Goal: Information Seeking & Learning: Compare options

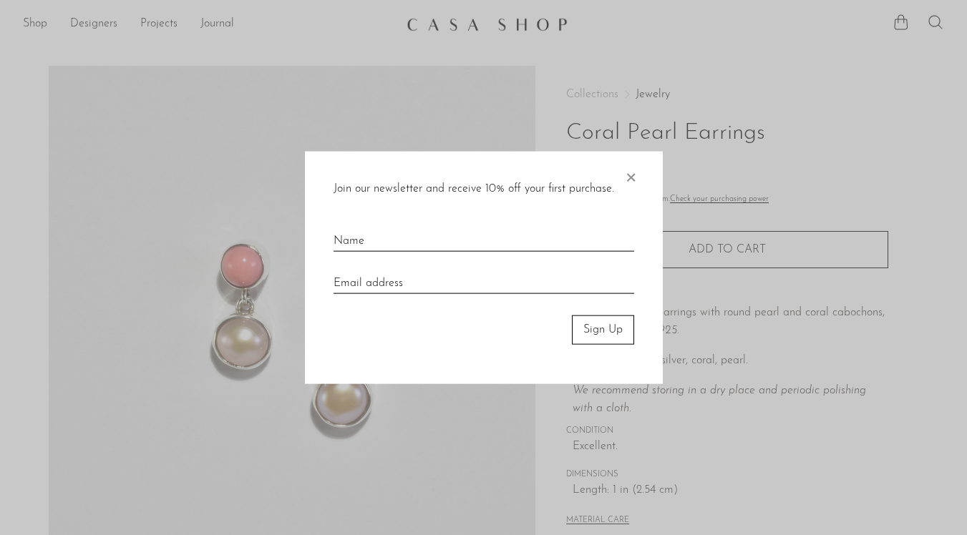
click at [632, 179] on span "×" at bounding box center [630, 175] width 14 height 46
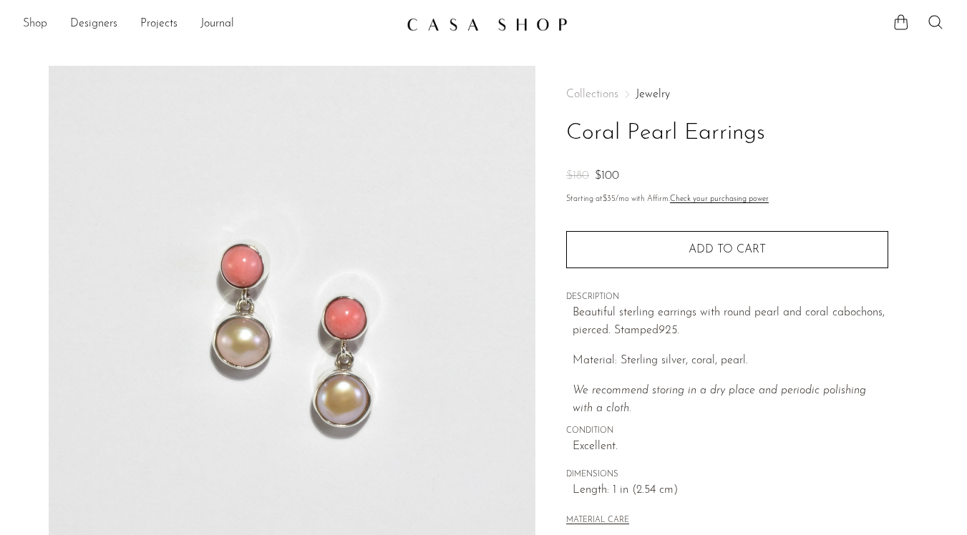
click at [41, 21] on link "Shop" at bounding box center [35, 24] width 24 height 19
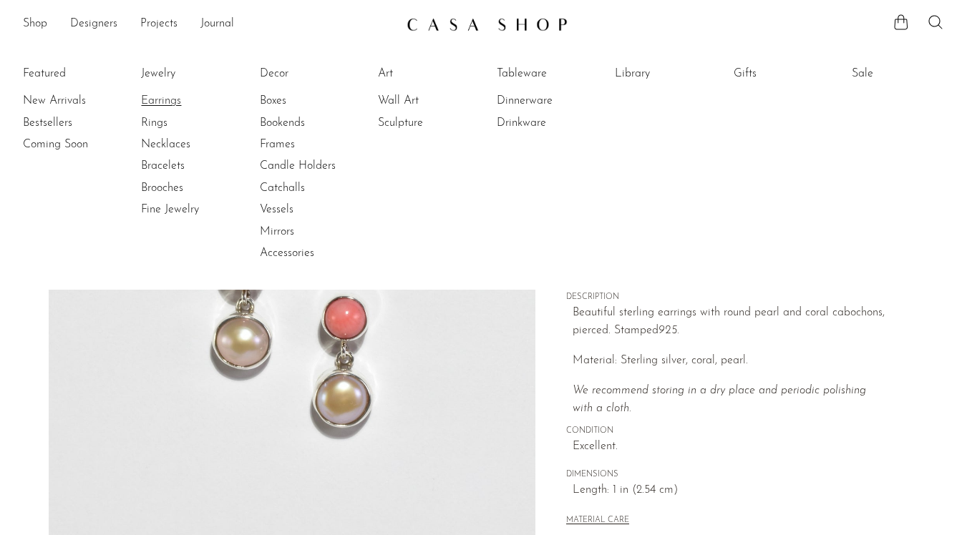
click at [151, 99] on link "Earrings" at bounding box center [194, 101] width 107 height 16
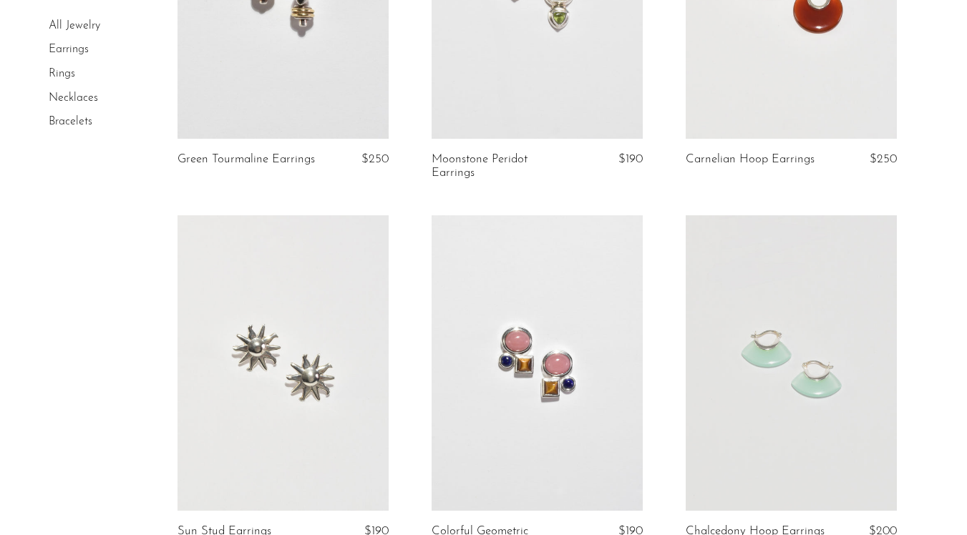
scroll to position [359, 0]
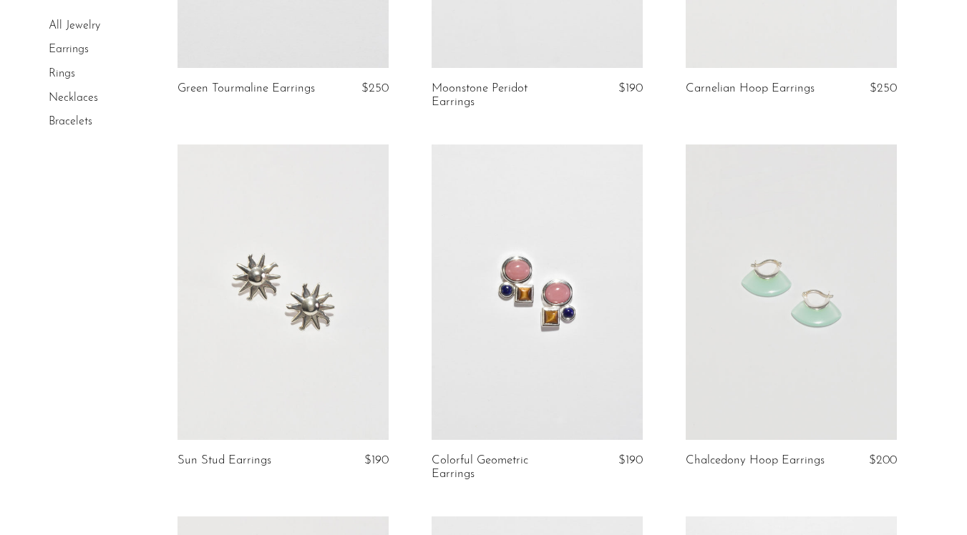
click at [778, 361] on link at bounding box center [790, 292] width 211 height 295
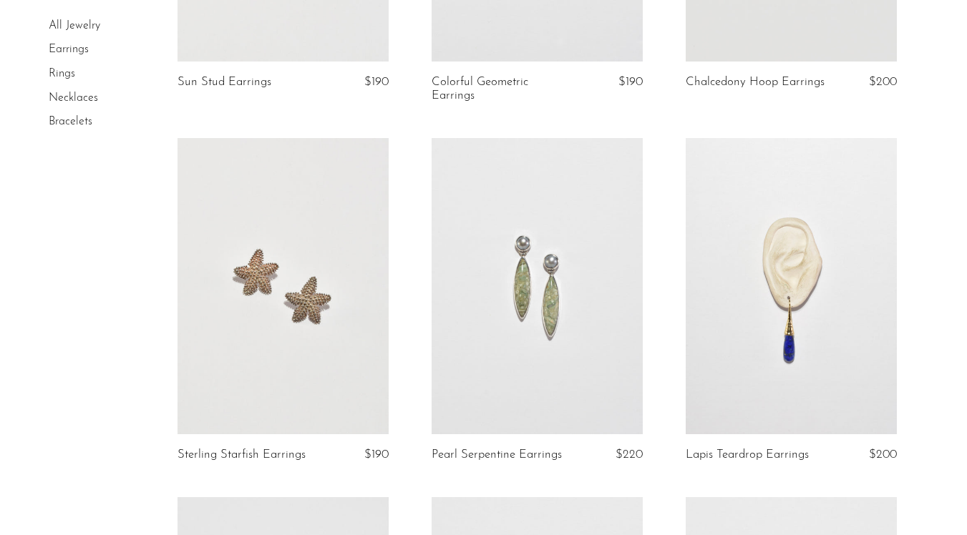
click at [534, 363] on link at bounding box center [536, 285] width 211 height 295
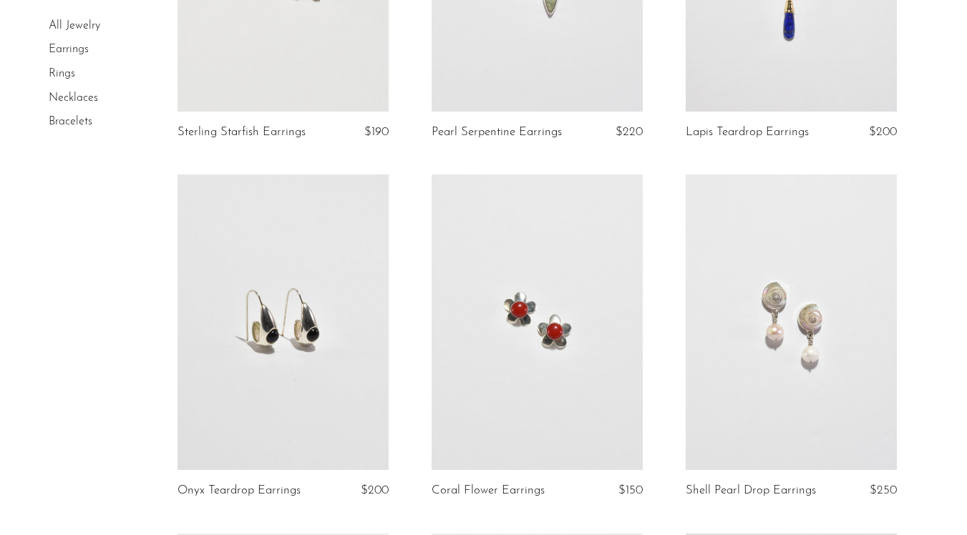
click at [558, 399] on link at bounding box center [536, 322] width 211 height 295
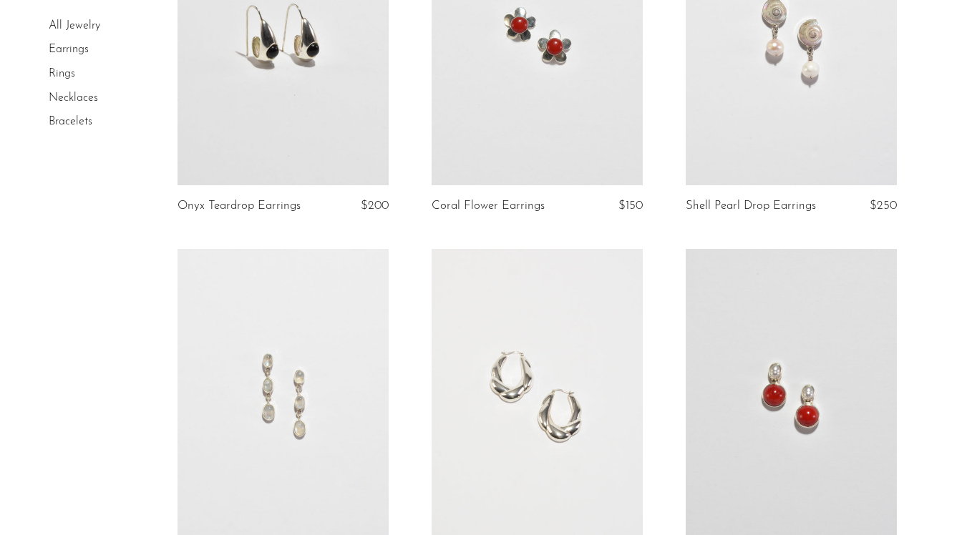
scroll to position [1468, 0]
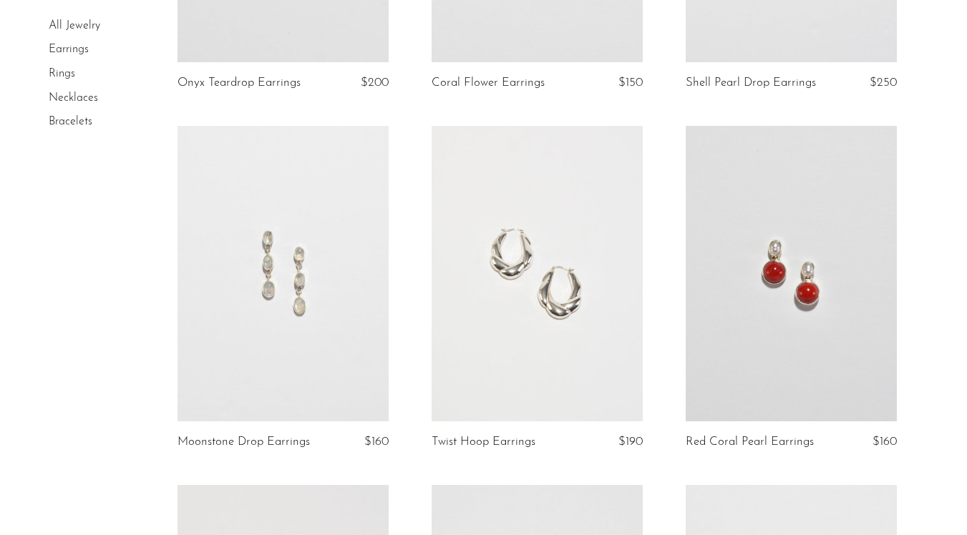
click at [527, 343] on link at bounding box center [536, 273] width 211 height 295
click at [793, 344] on link at bounding box center [790, 273] width 211 height 295
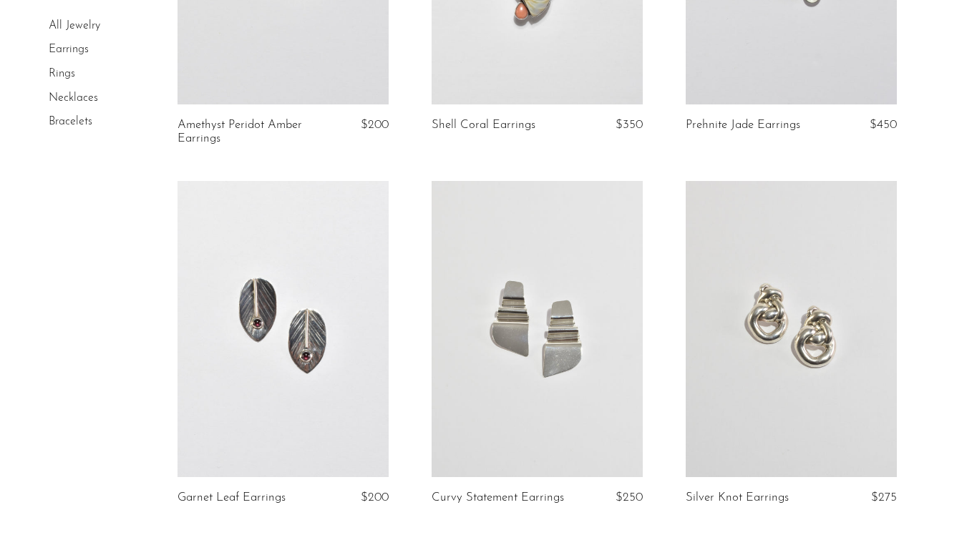
scroll to position [2551, 0]
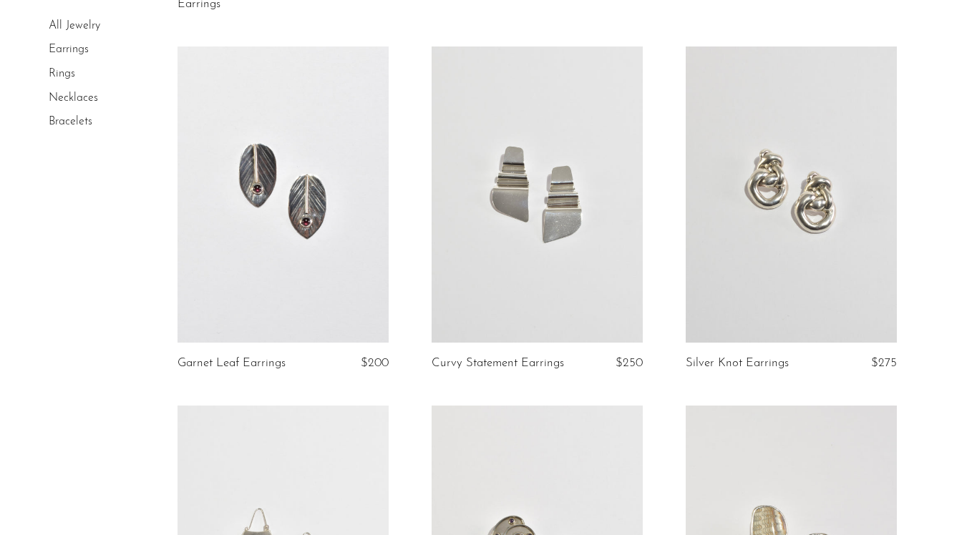
scroll to position [2964, 0]
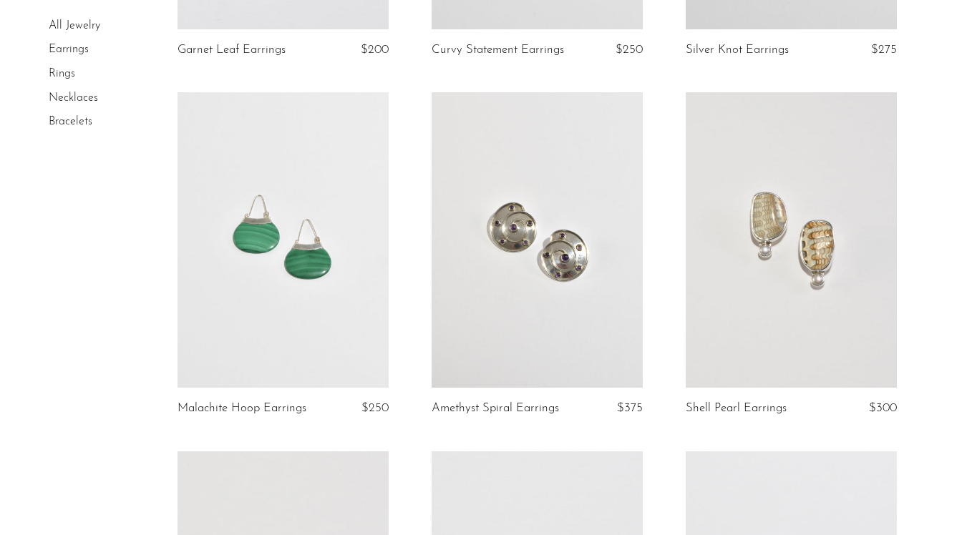
click at [283, 263] on link at bounding box center [282, 239] width 211 height 295
click at [763, 287] on link at bounding box center [790, 239] width 211 height 295
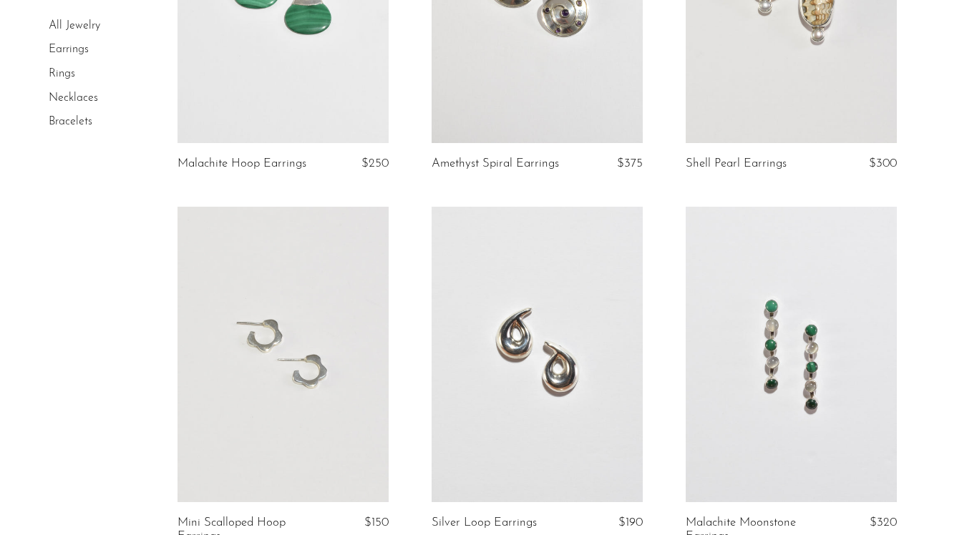
scroll to position [3240, 0]
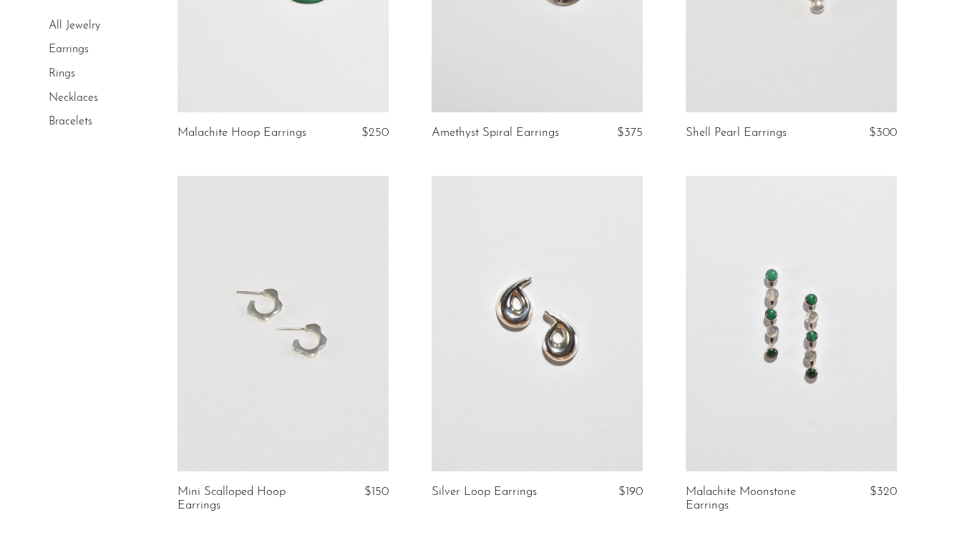
click at [823, 338] on link at bounding box center [790, 323] width 211 height 295
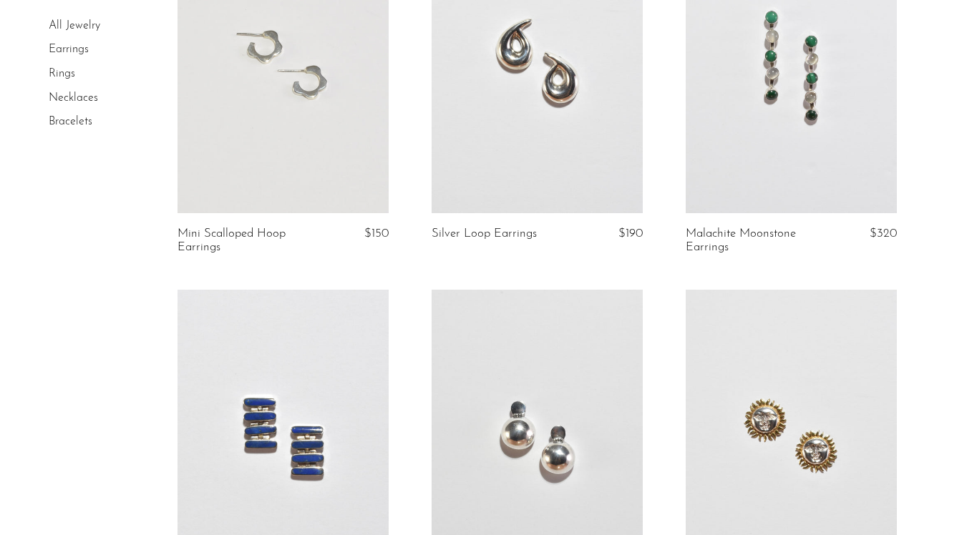
click at [277, 109] on link at bounding box center [282, 65] width 211 height 295
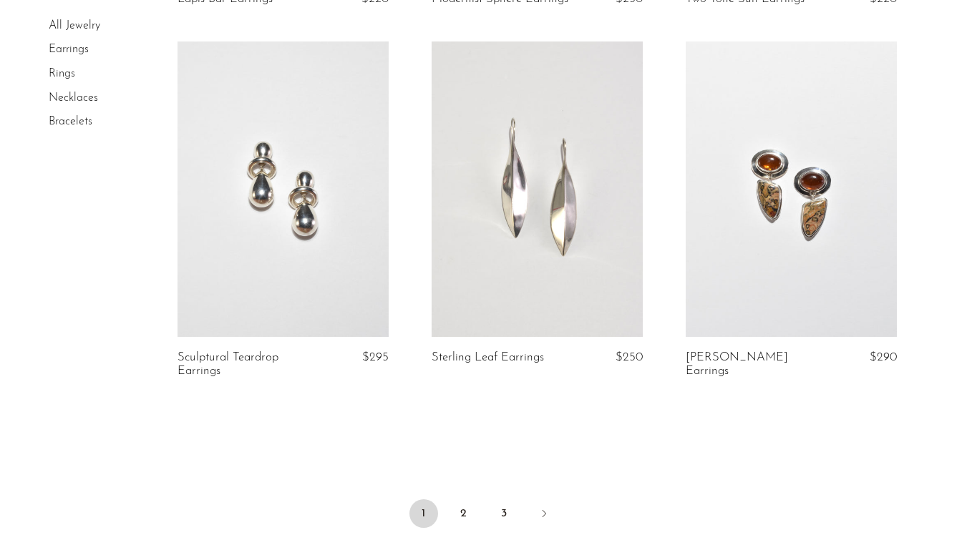
scroll to position [4284, 0]
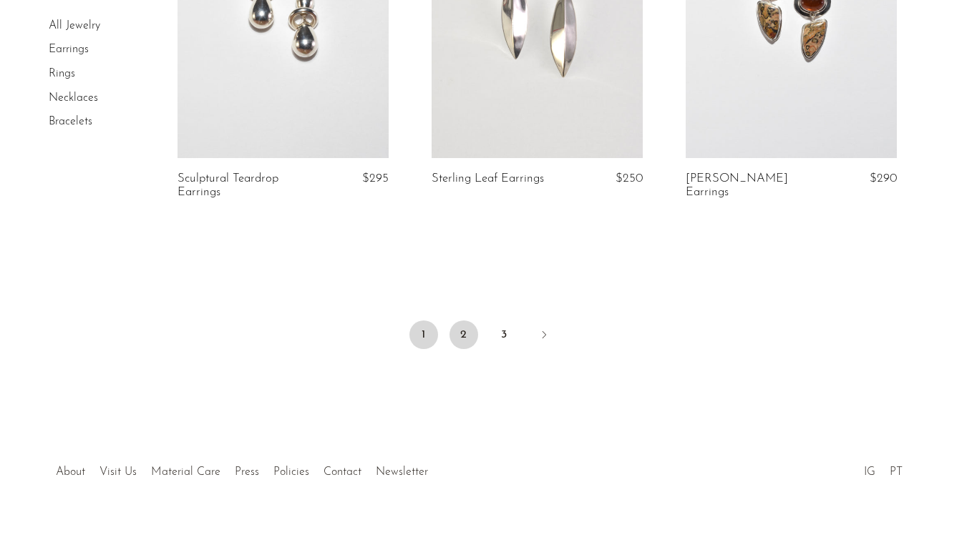
click at [464, 327] on link "2" at bounding box center [463, 335] width 29 height 29
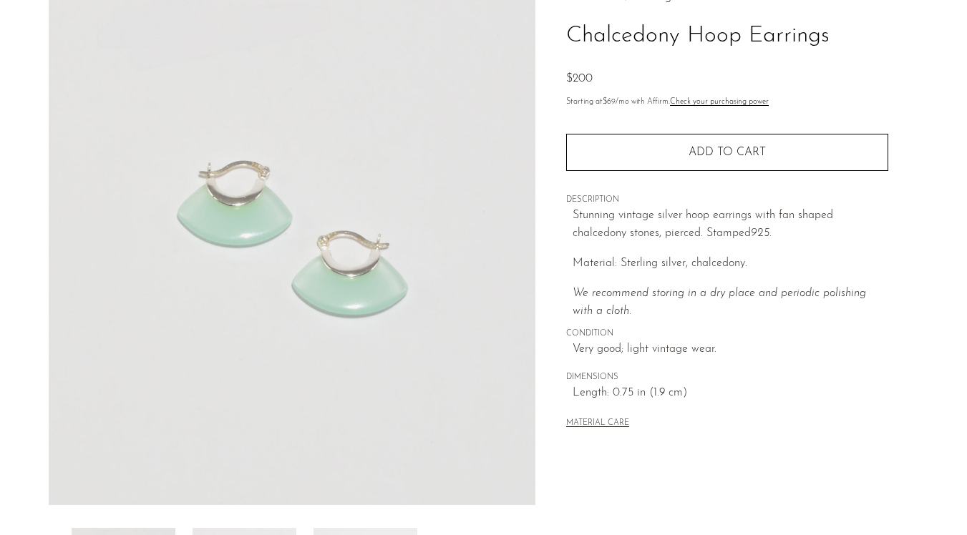
scroll to position [300, 0]
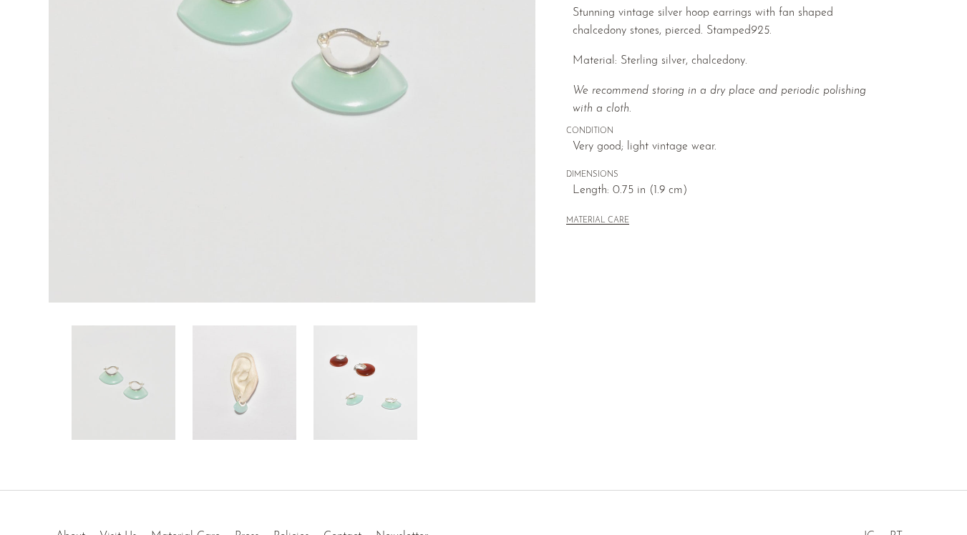
click at [277, 363] on img at bounding box center [244, 383] width 104 height 114
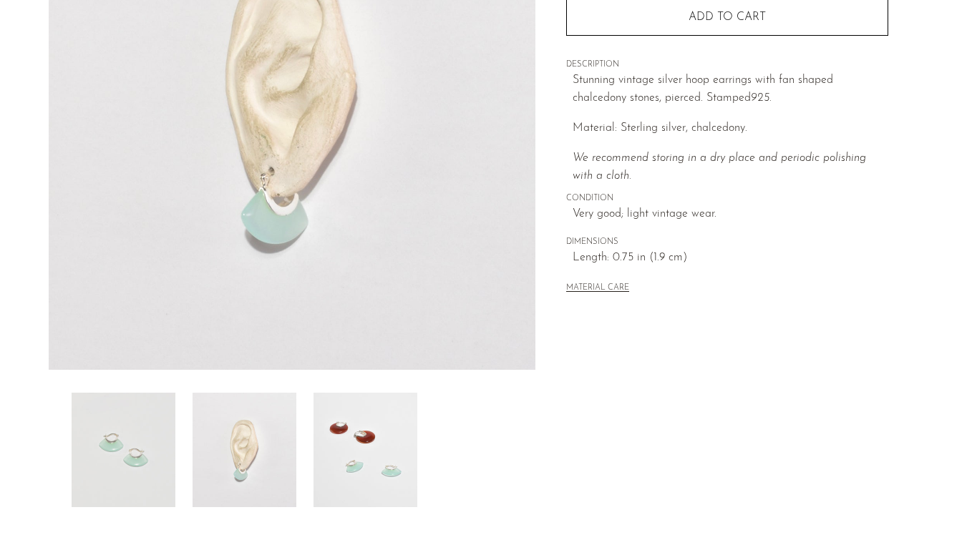
scroll to position [190, 0]
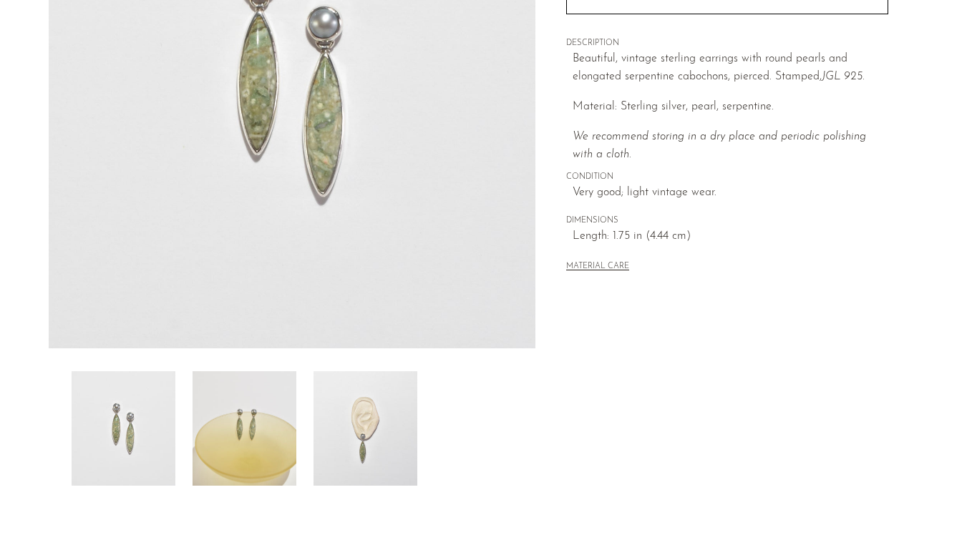
scroll to position [293, 0]
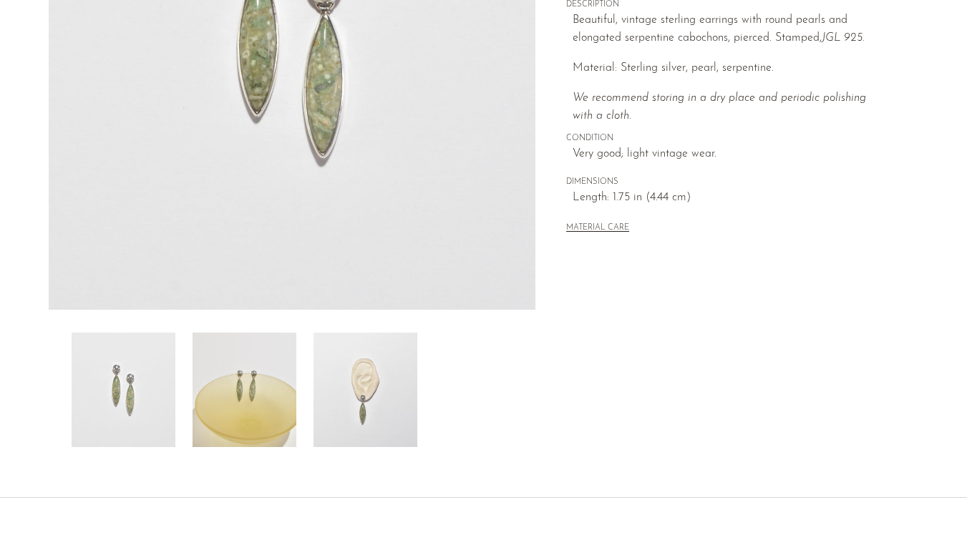
click at [211, 370] on img at bounding box center [244, 390] width 104 height 114
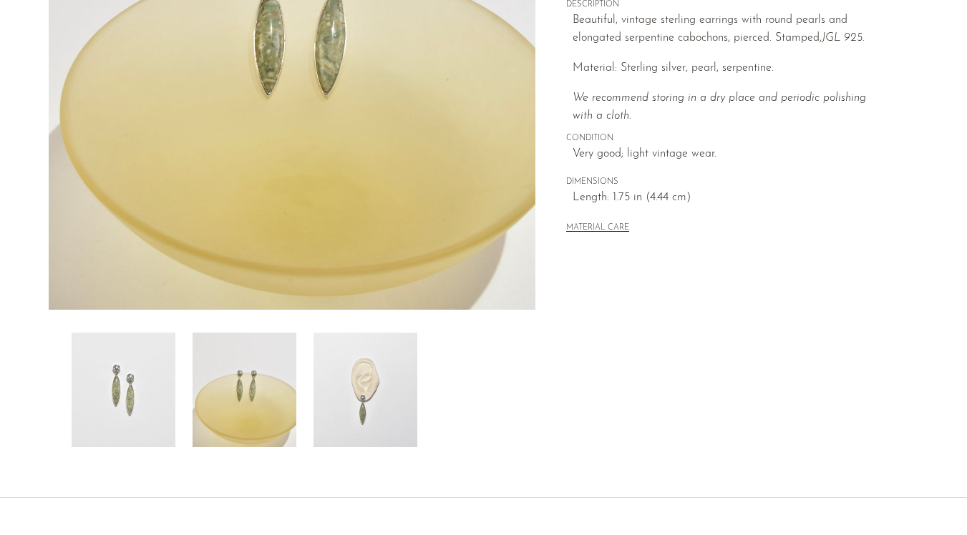
click at [368, 414] on img at bounding box center [365, 390] width 104 height 114
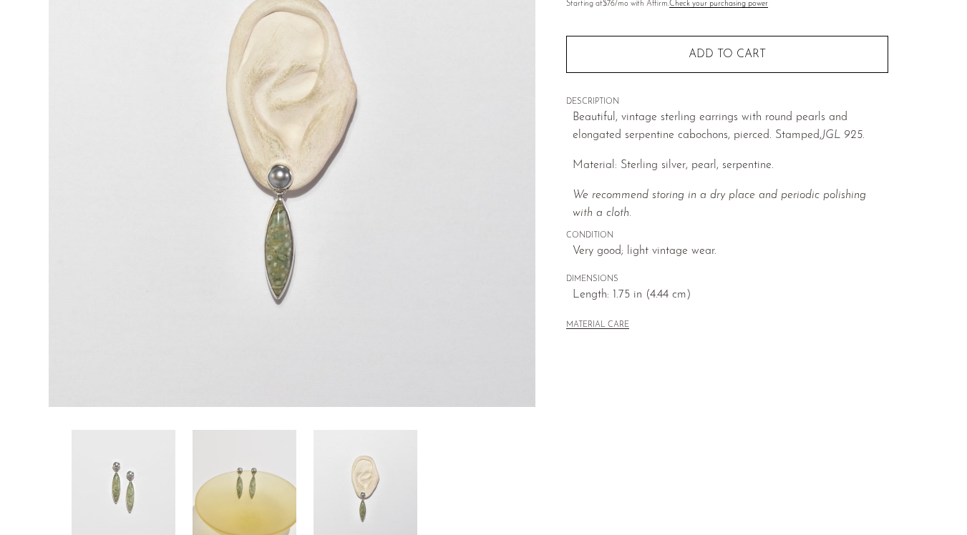
scroll to position [175, 0]
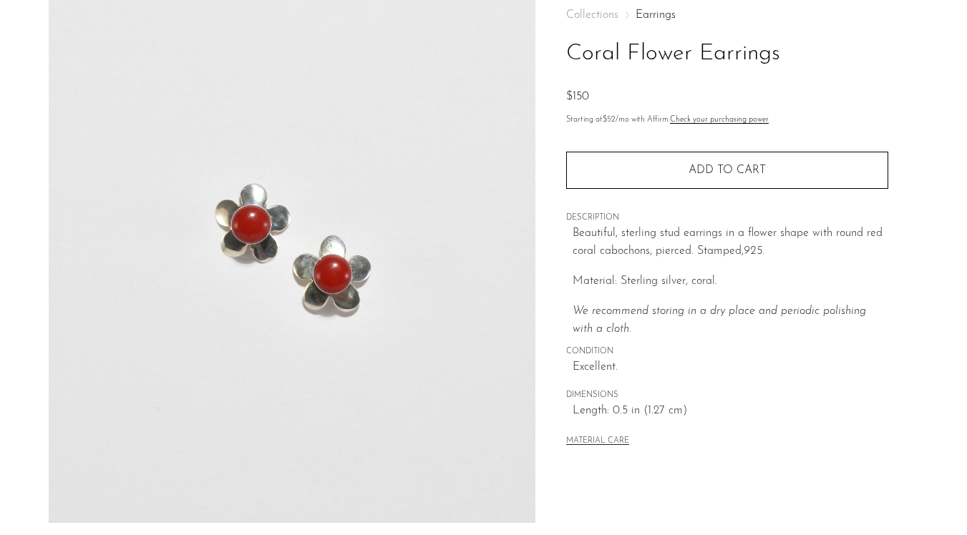
scroll to position [268, 0]
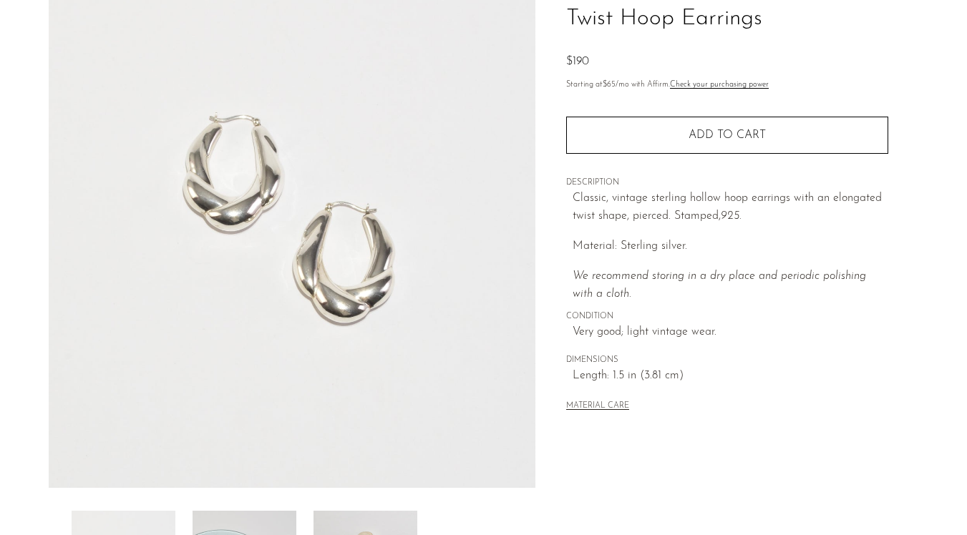
scroll to position [189, 0]
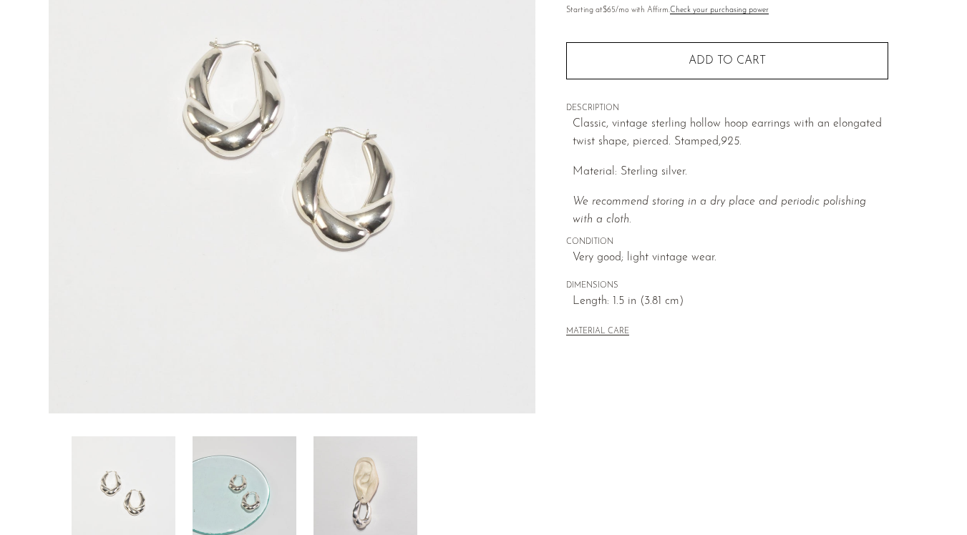
click at [346, 479] on img at bounding box center [365, 493] width 104 height 114
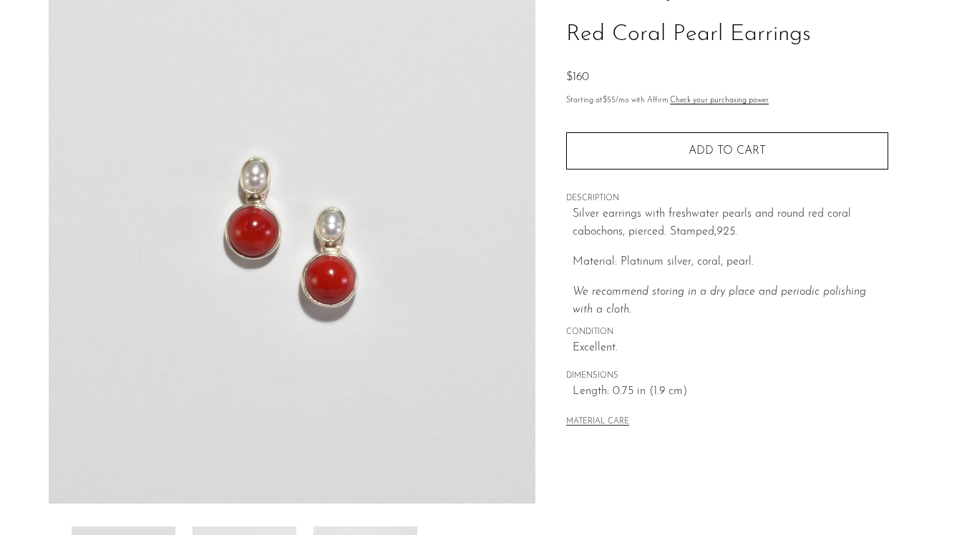
scroll to position [217, 0]
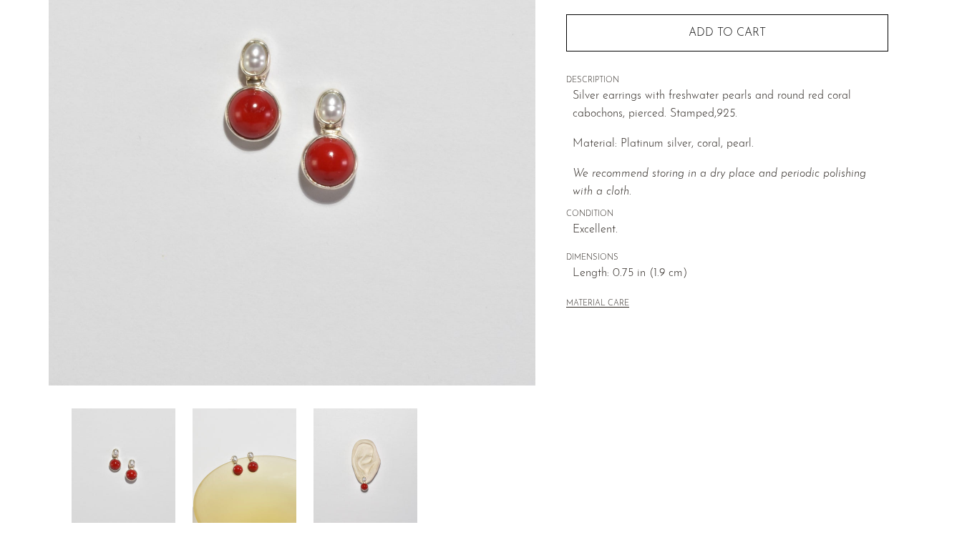
click at [343, 438] on img at bounding box center [365, 466] width 104 height 114
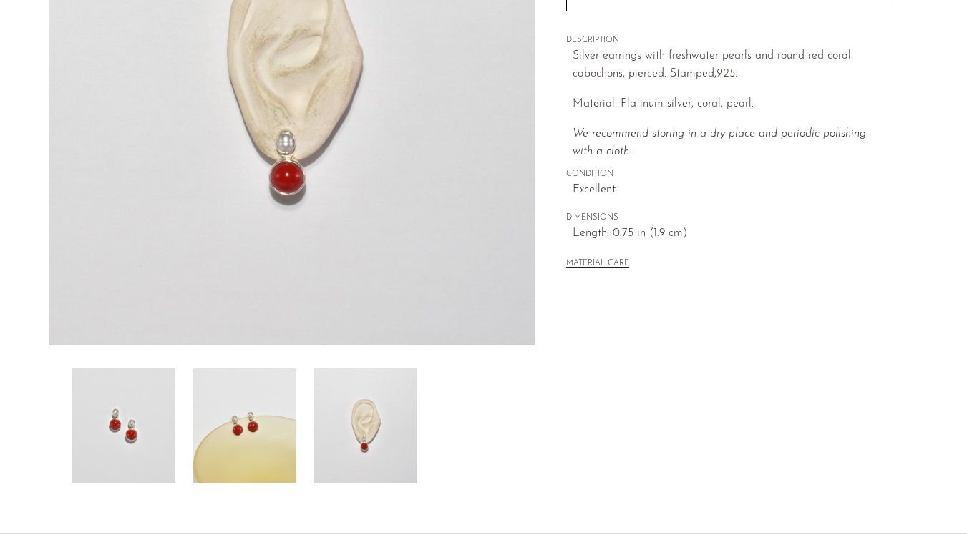
scroll to position [0, 0]
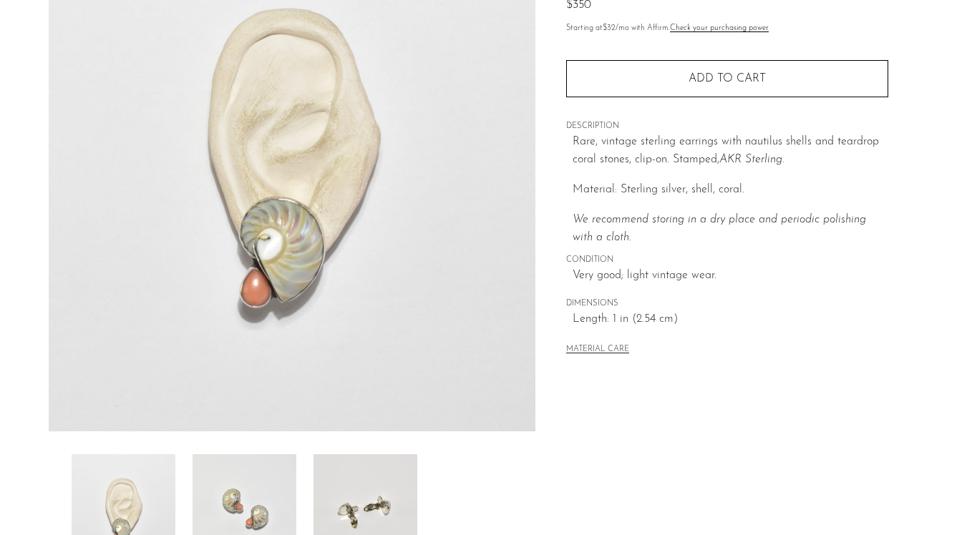
scroll to position [157, 0]
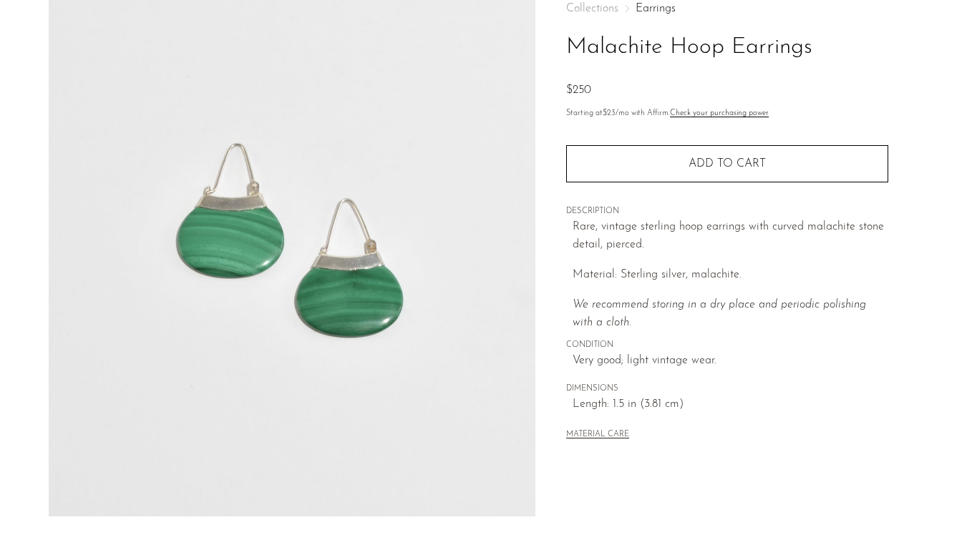
scroll to position [245, 0]
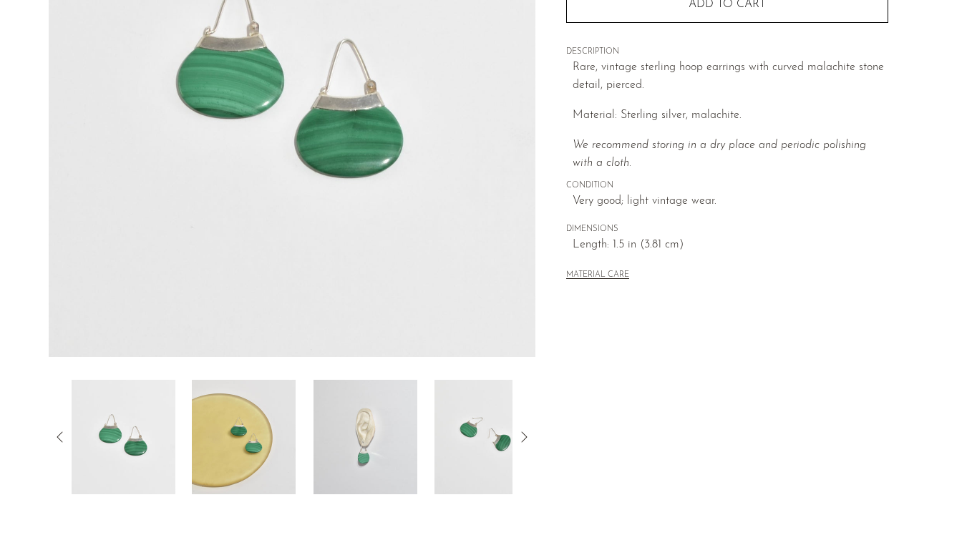
click at [270, 416] on img at bounding box center [244, 437] width 104 height 114
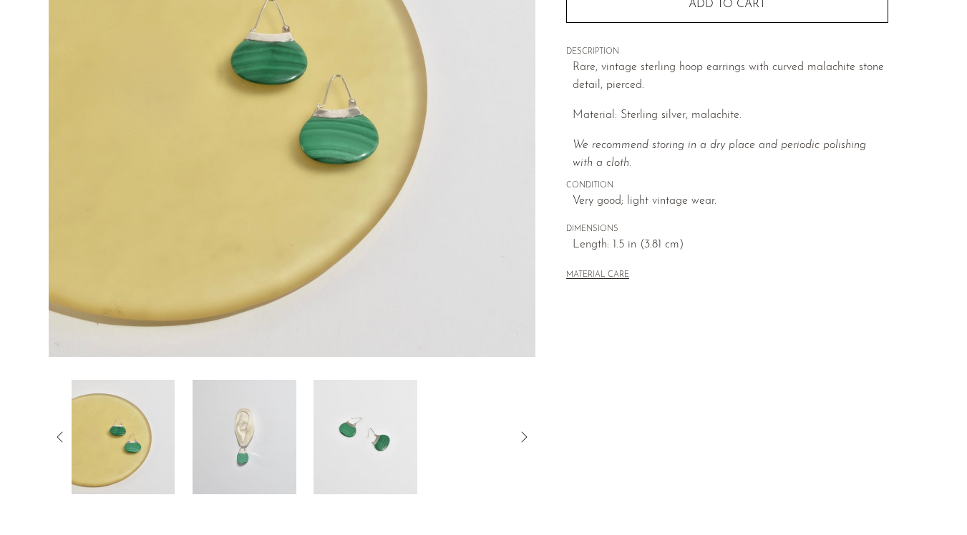
click at [248, 419] on img at bounding box center [244, 437] width 104 height 114
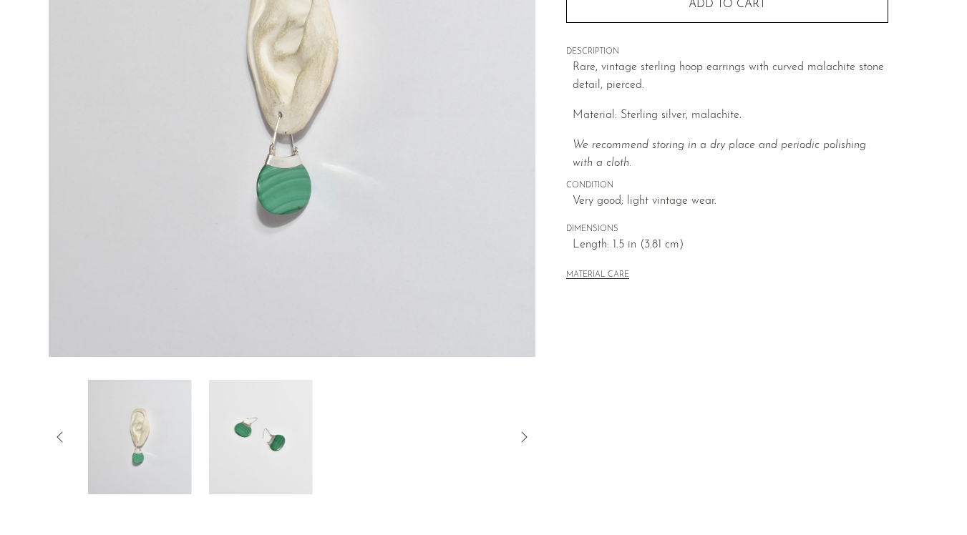
scroll to position [48, 0]
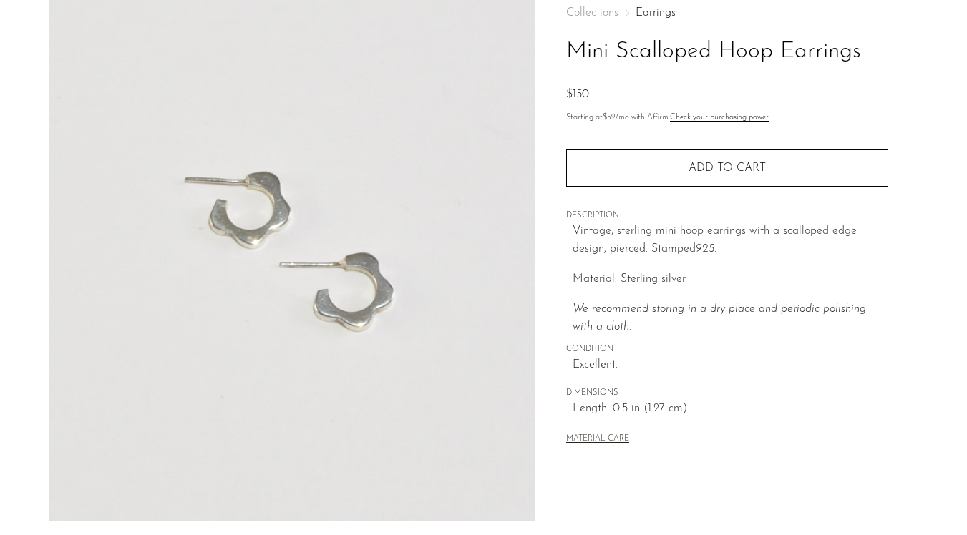
scroll to position [211, 0]
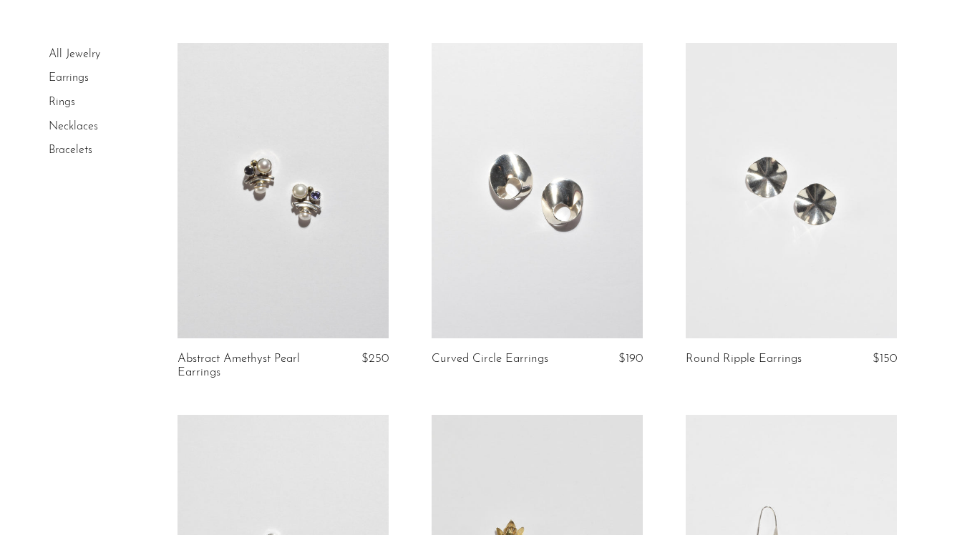
scroll to position [363, 0]
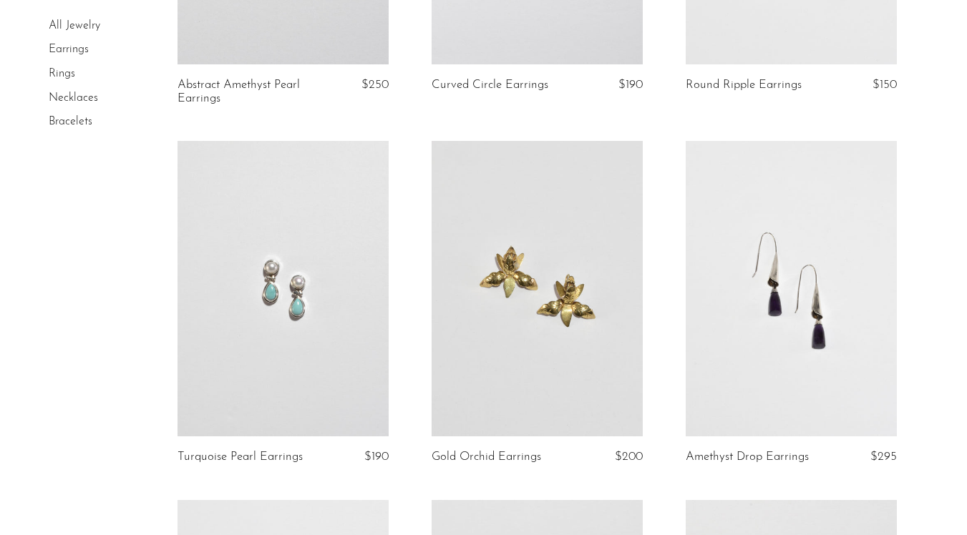
click at [316, 321] on link at bounding box center [282, 288] width 211 height 295
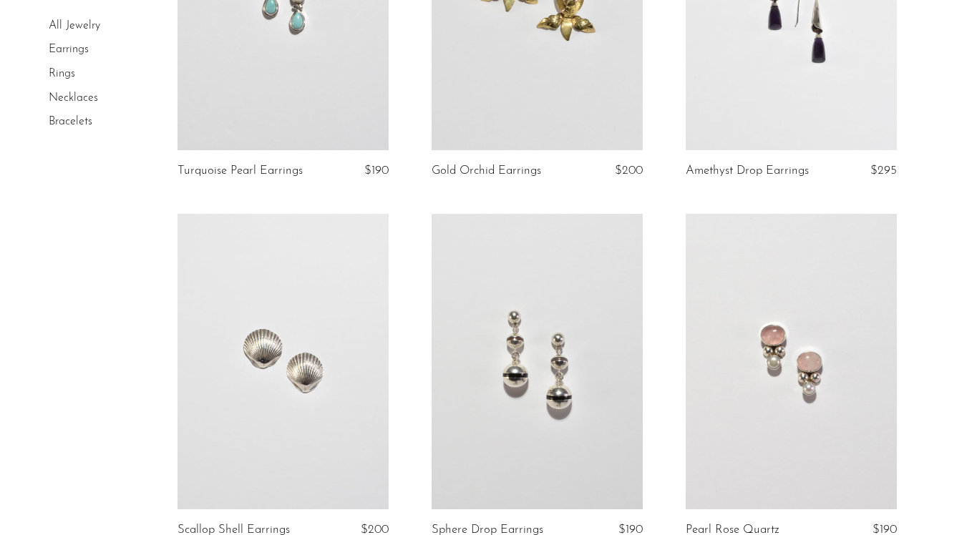
scroll to position [726, 0]
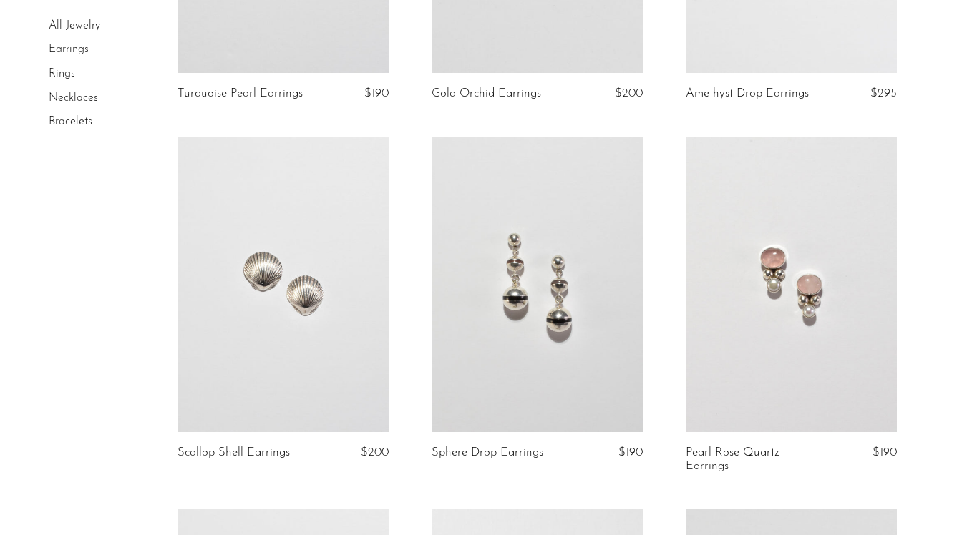
click at [735, 348] on link at bounding box center [790, 284] width 211 height 295
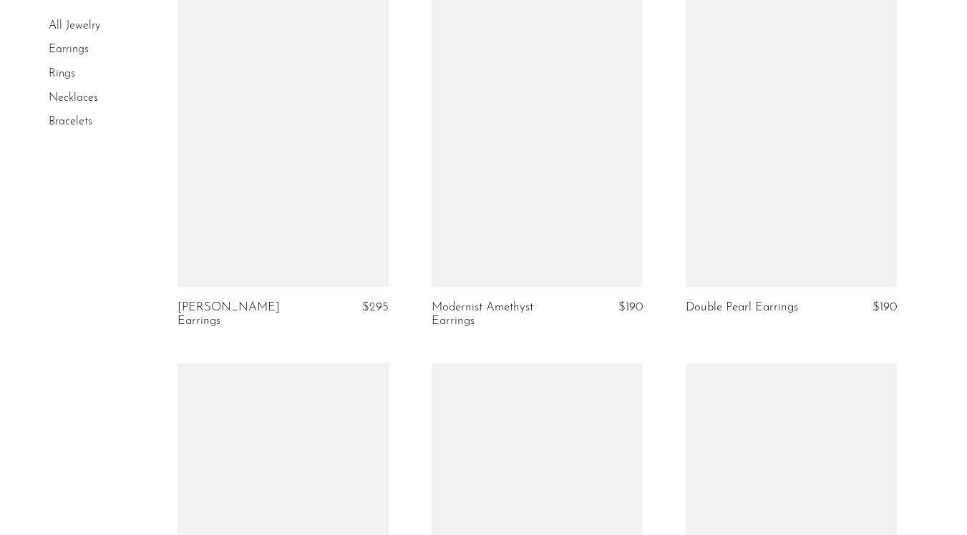
scroll to position [2608, 0]
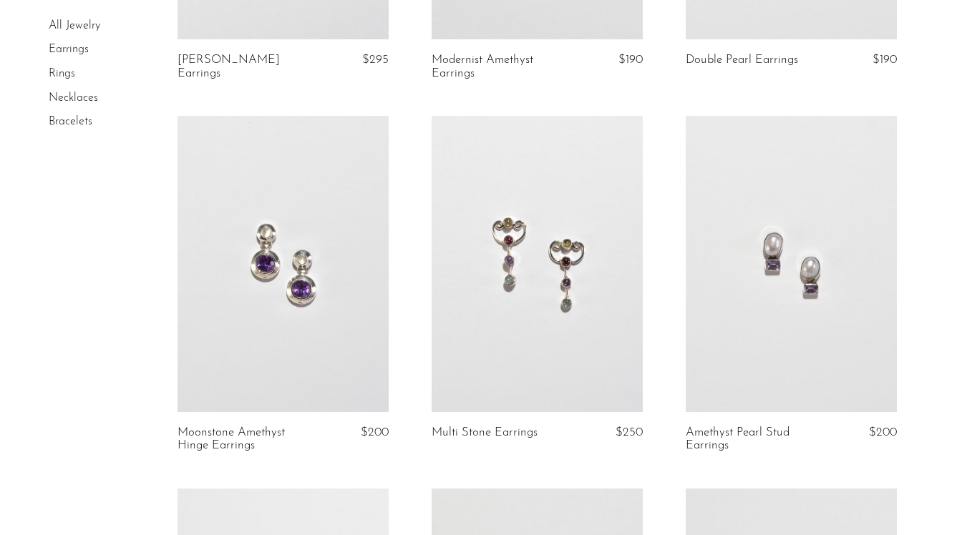
click at [548, 326] on link at bounding box center [536, 263] width 211 height 295
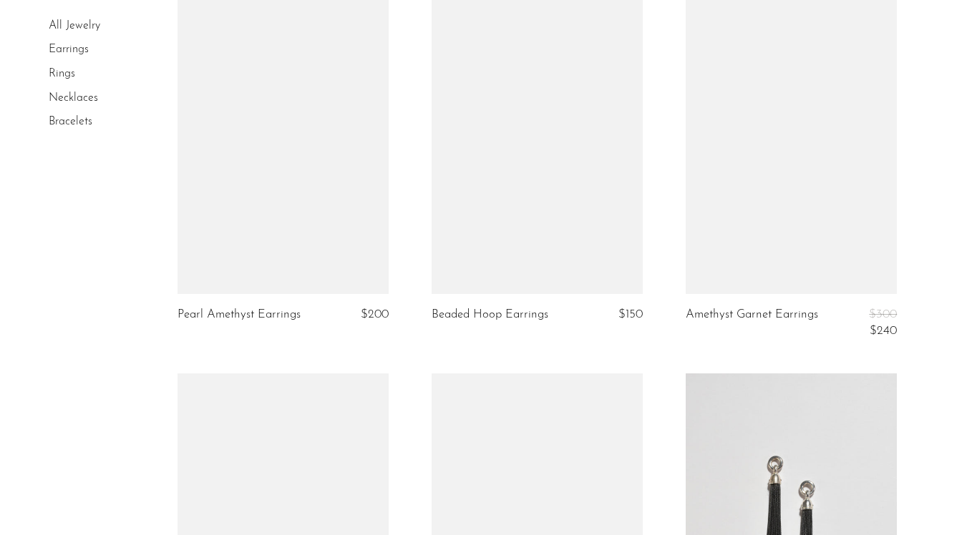
scroll to position [4100, 0]
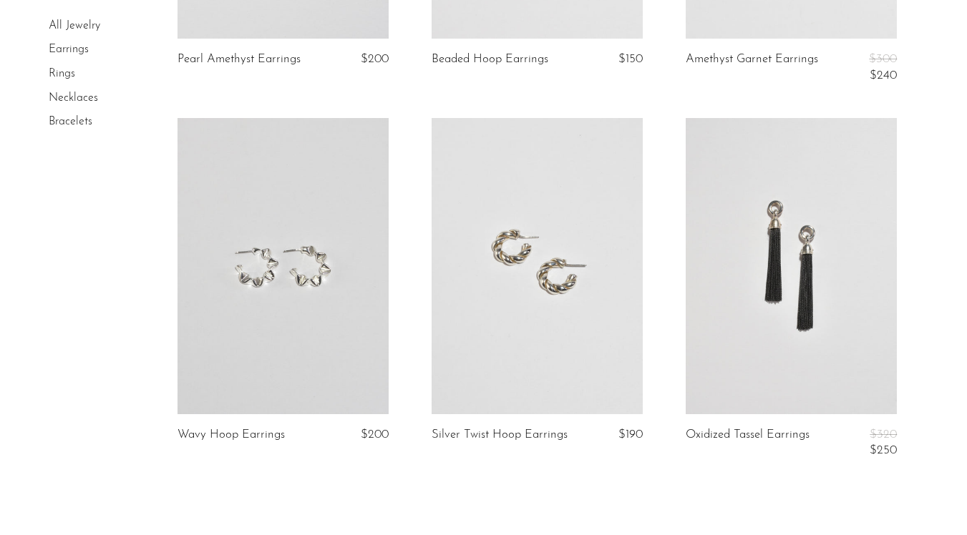
click at [522, 340] on link at bounding box center [536, 265] width 211 height 295
click at [808, 358] on link at bounding box center [790, 265] width 211 height 295
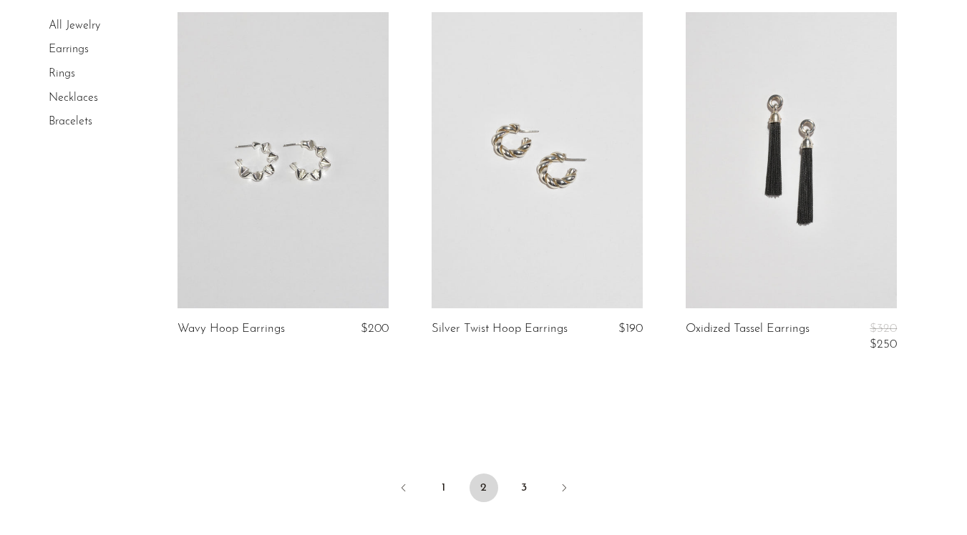
scroll to position [4349, 0]
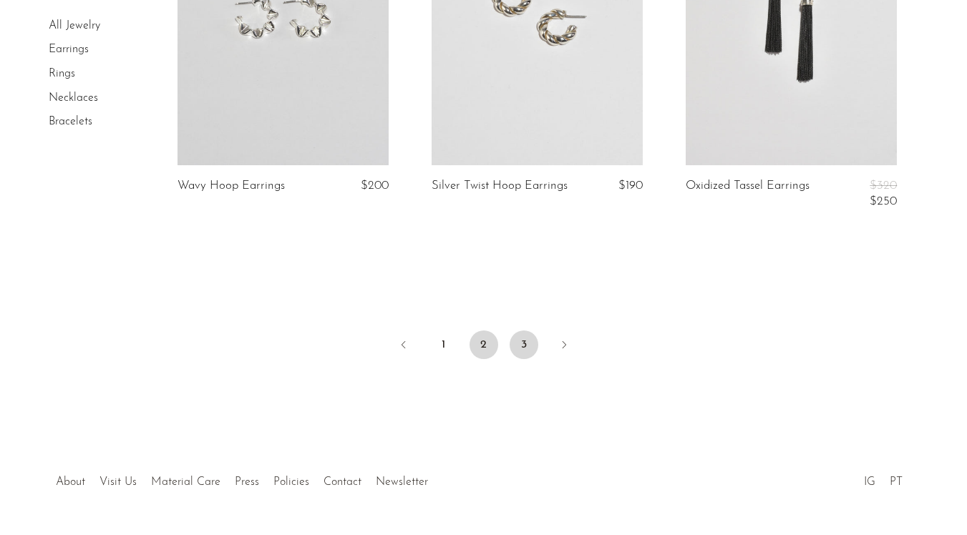
click at [520, 346] on link "3" at bounding box center [523, 345] width 29 height 29
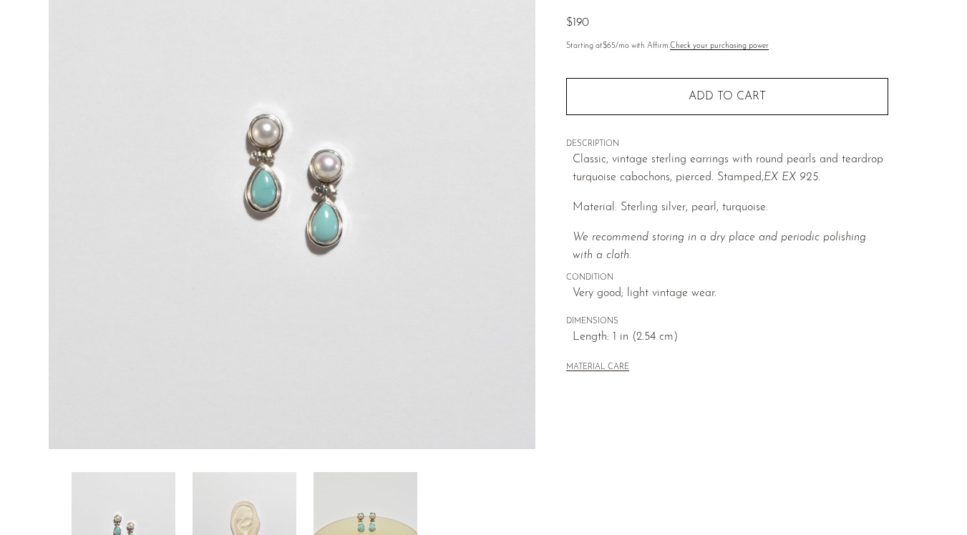
scroll to position [154, 0]
click at [273, 502] on img at bounding box center [244, 528] width 104 height 114
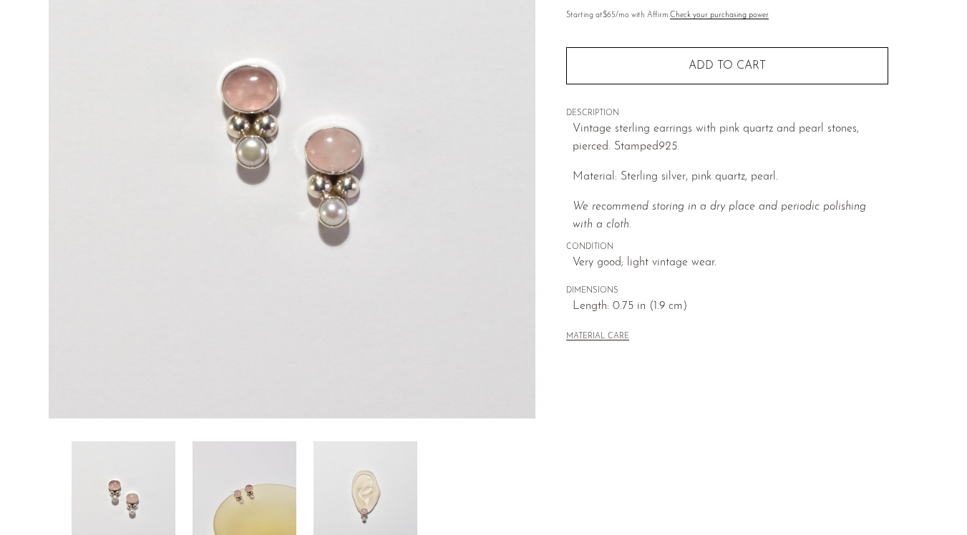
scroll to position [194, 0]
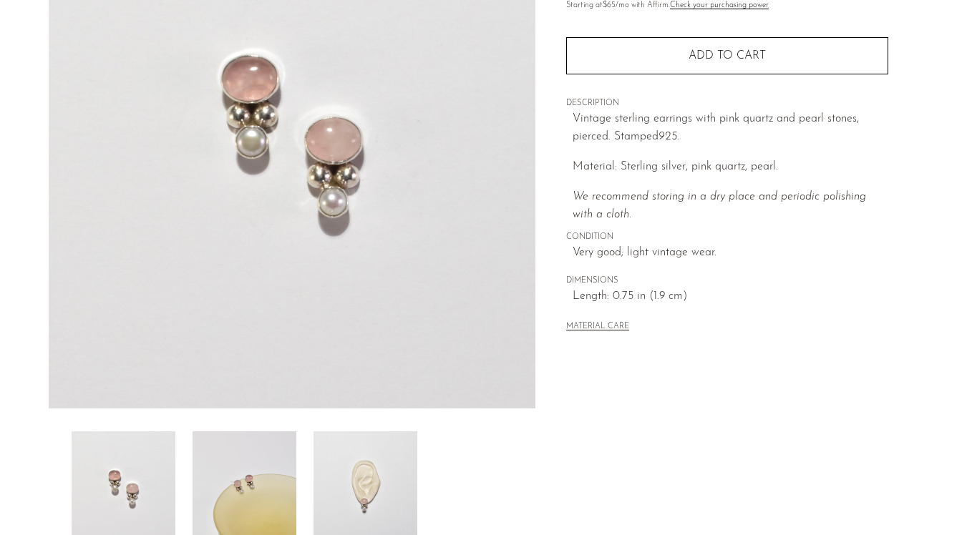
click at [240, 464] on img at bounding box center [244, 488] width 104 height 114
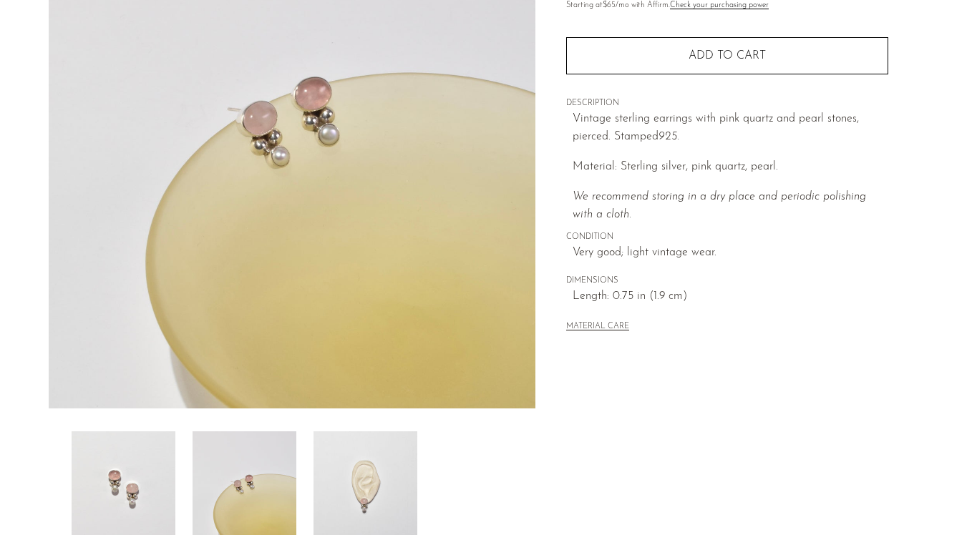
click at [354, 484] on img at bounding box center [365, 488] width 104 height 114
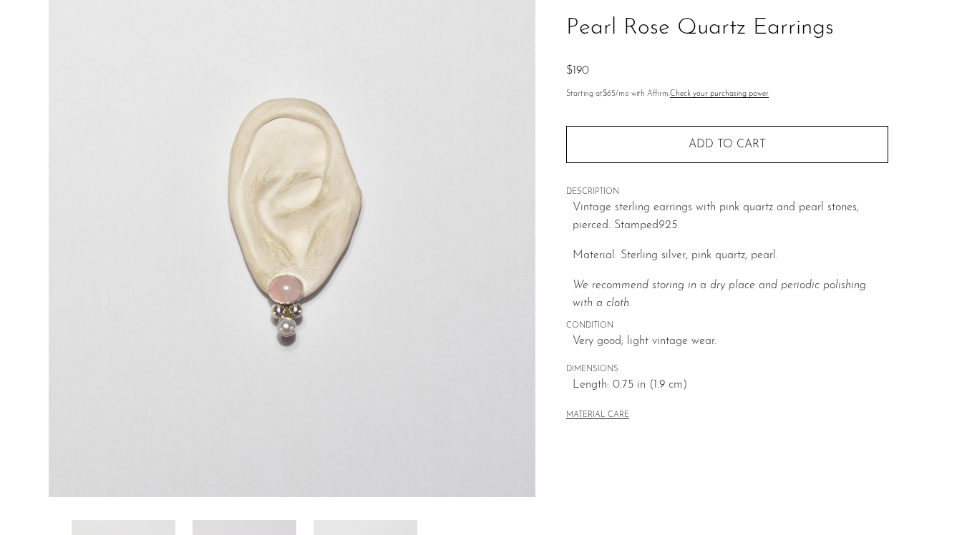
scroll to position [97, 0]
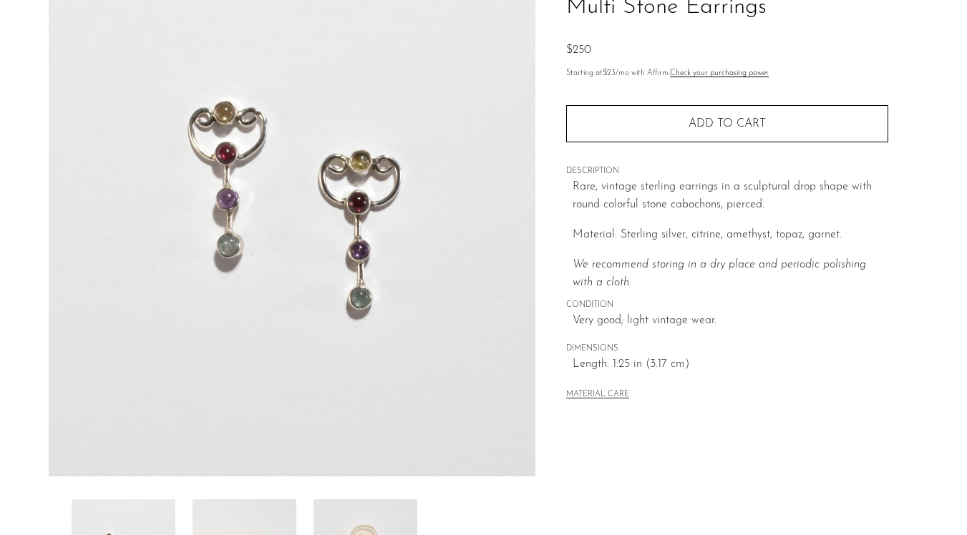
scroll to position [248, 0]
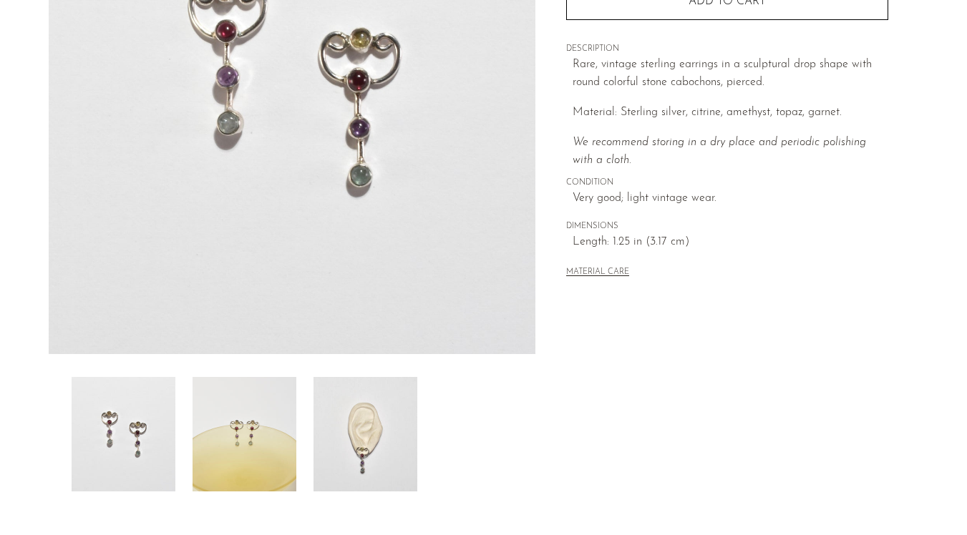
click at [357, 440] on img at bounding box center [365, 434] width 104 height 114
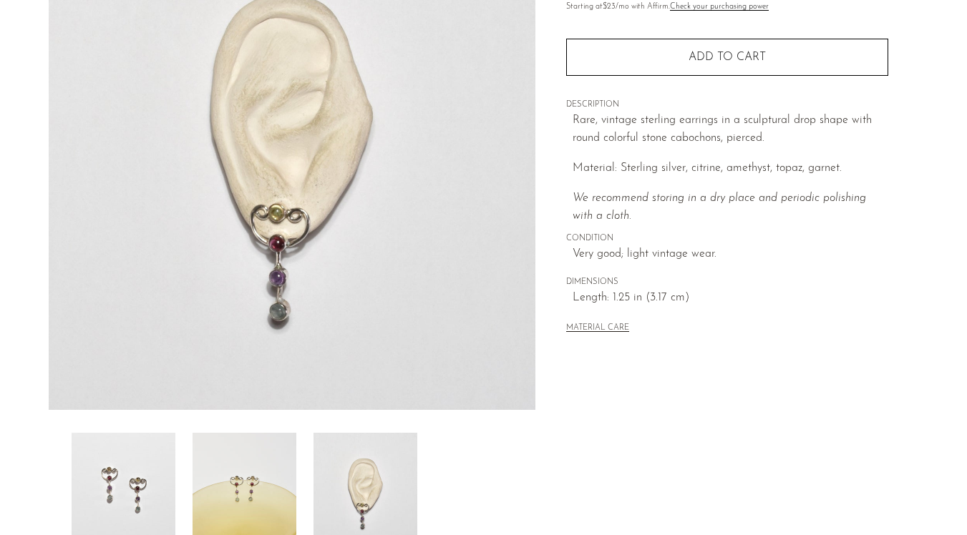
scroll to position [125, 0]
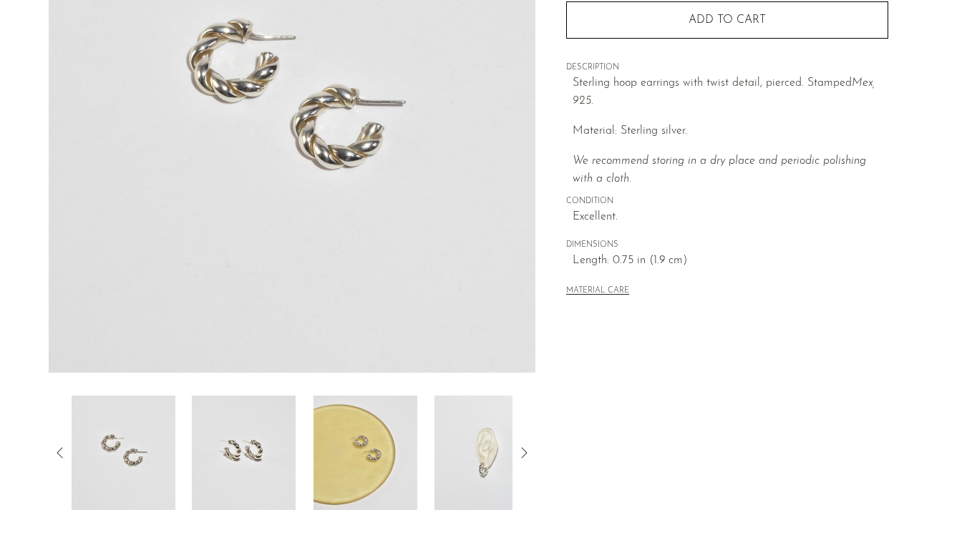
scroll to position [255, 0]
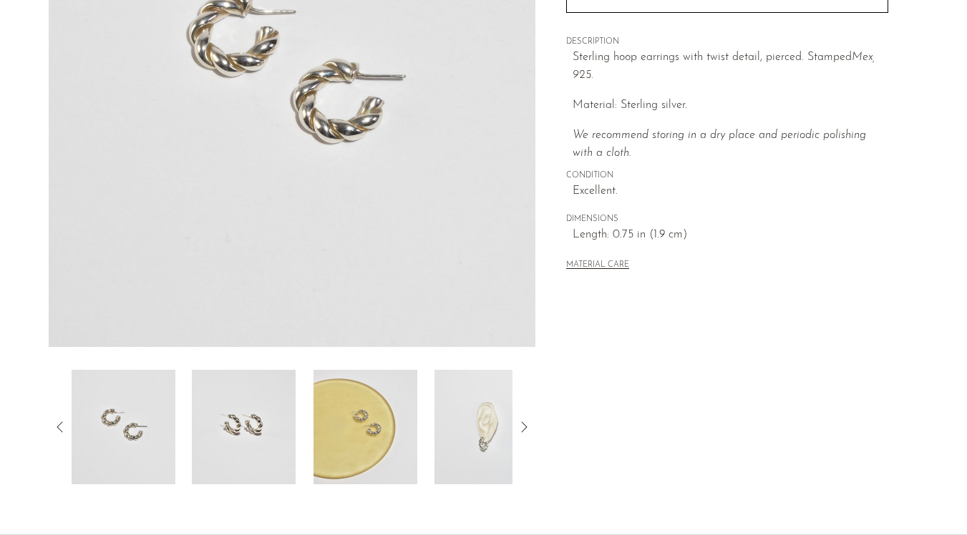
click at [453, 446] on img at bounding box center [486, 427] width 104 height 114
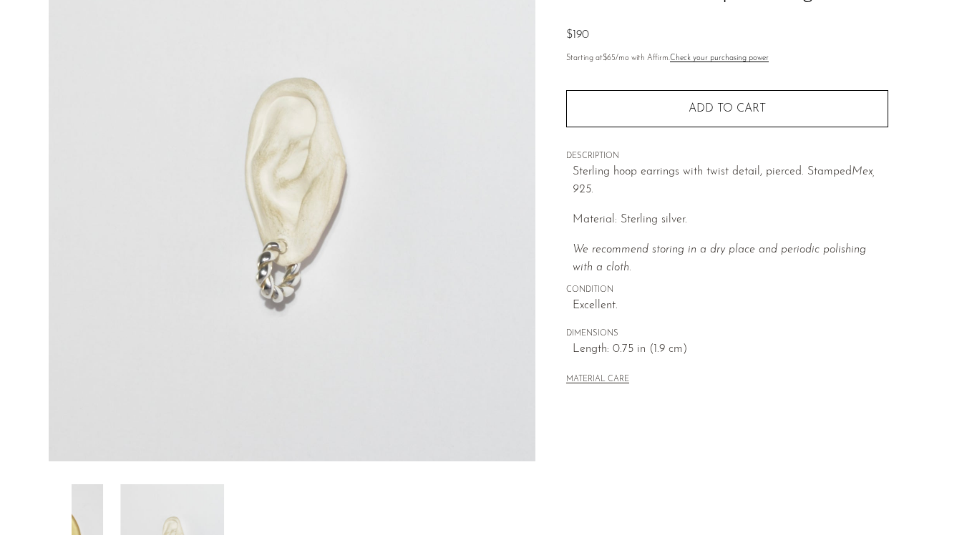
scroll to position [117, 0]
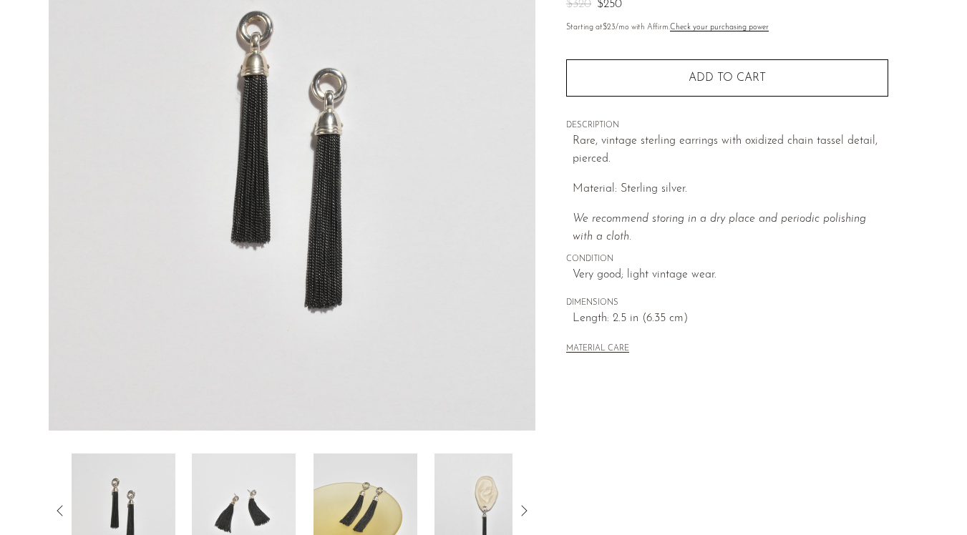
scroll to position [172, 0]
click at [512, 503] on img at bounding box center [486, 510] width 104 height 114
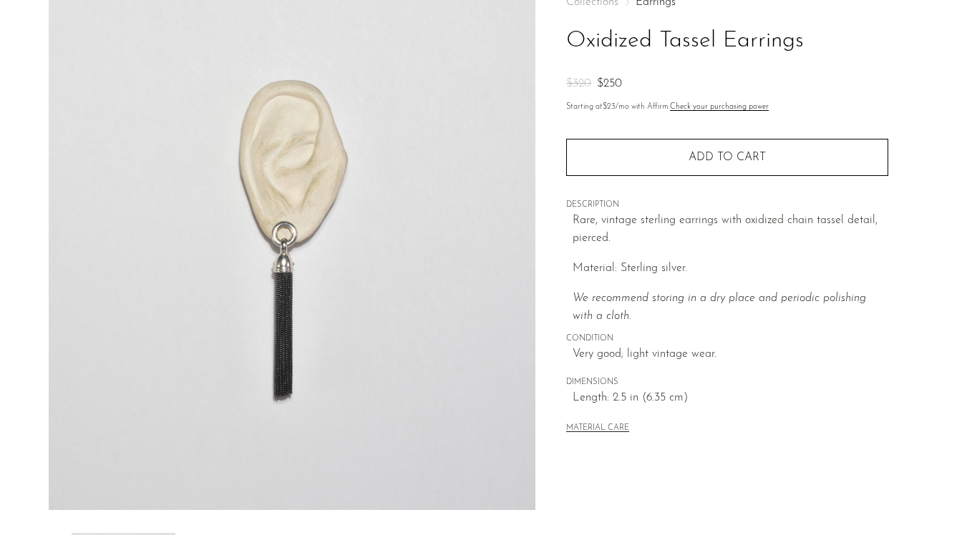
scroll to position [93, 0]
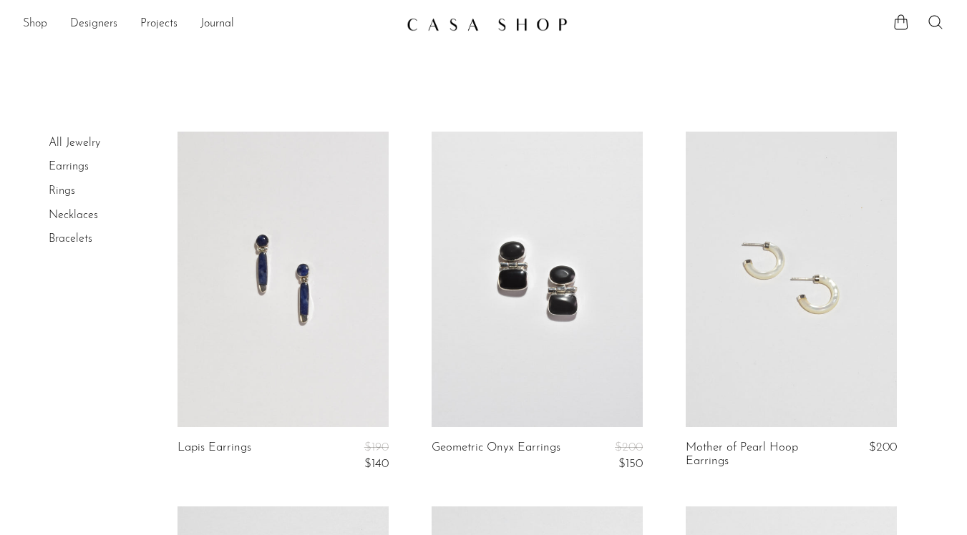
click at [35, 20] on link "Shop" at bounding box center [35, 24] width 24 height 19
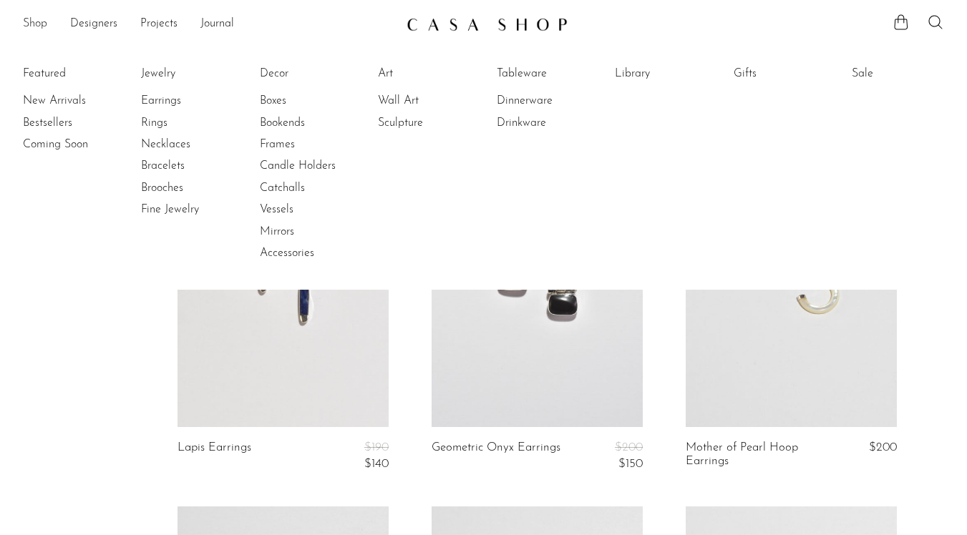
click at [35, 20] on link "Shop" at bounding box center [35, 24] width 24 height 19
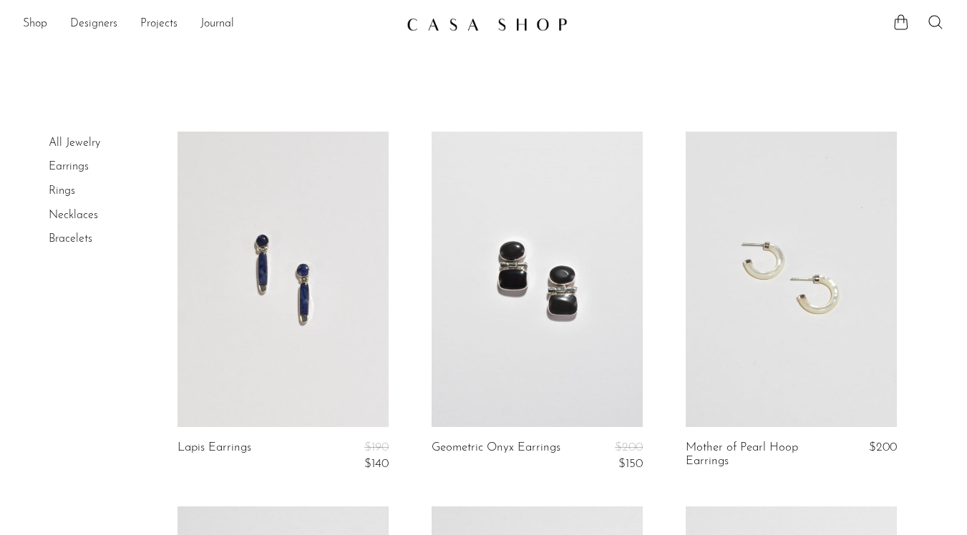
click at [75, 140] on link "All Jewelry" at bounding box center [75, 142] width 52 height 11
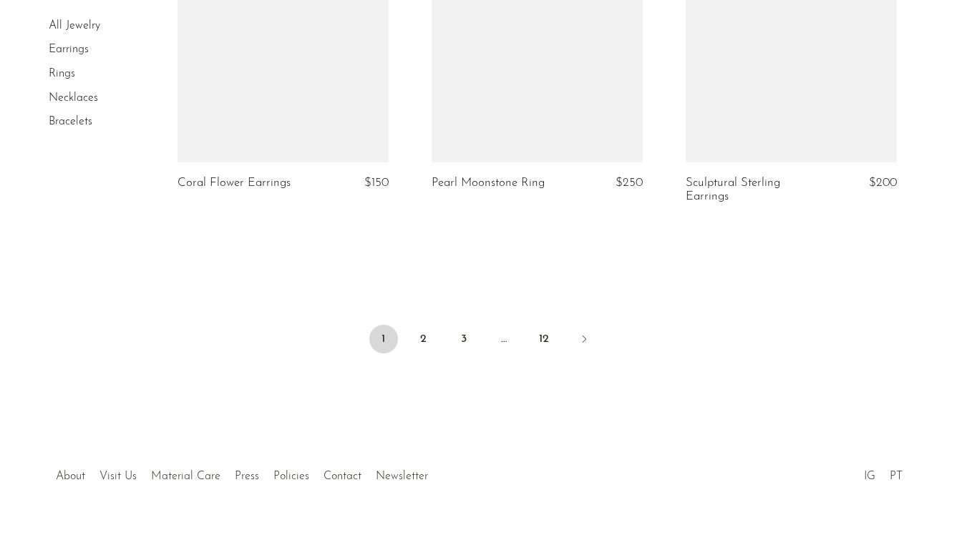
scroll to position [4344, 0]
